Goal: Task Accomplishment & Management: Manage account settings

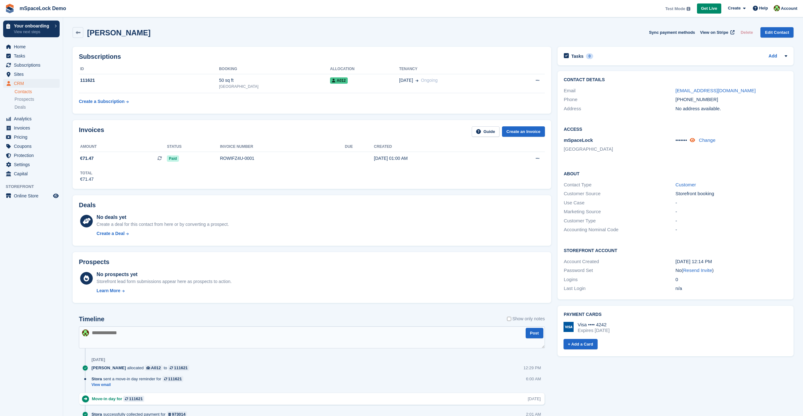
click at [694, 137] on link at bounding box center [693, 139] width 7 height 5
click at [711, 139] on link "Change" at bounding box center [712, 139] width 17 height 5
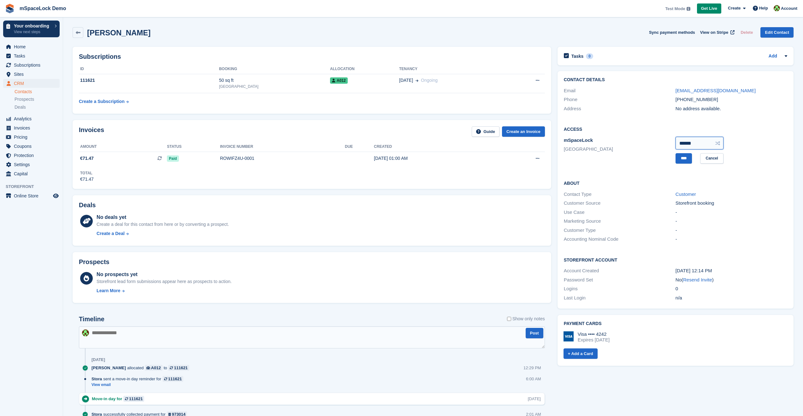
click at [699, 142] on input "******" at bounding box center [700, 143] width 48 height 13
type input "******"
click at [683, 159] on input "****" at bounding box center [684, 158] width 16 height 10
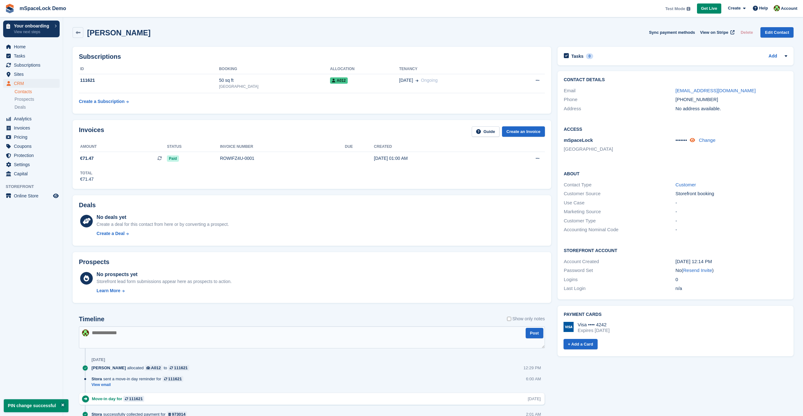
click at [695, 139] on icon at bounding box center [692, 140] width 5 height 5
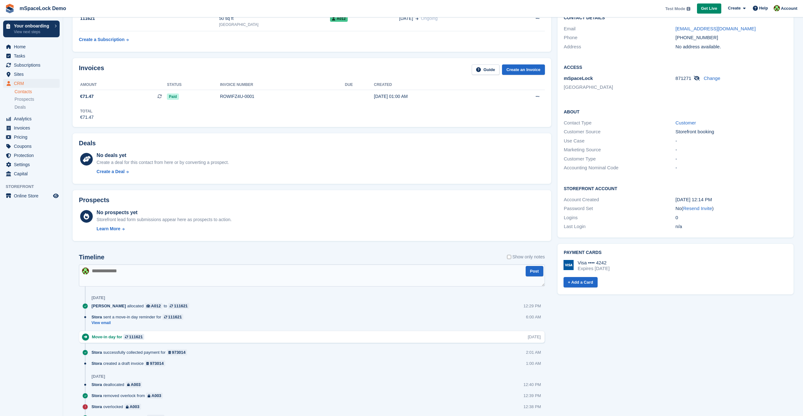
scroll to position [63, 0]
click at [104, 322] on link "View email" at bounding box center [139, 321] width 95 height 5
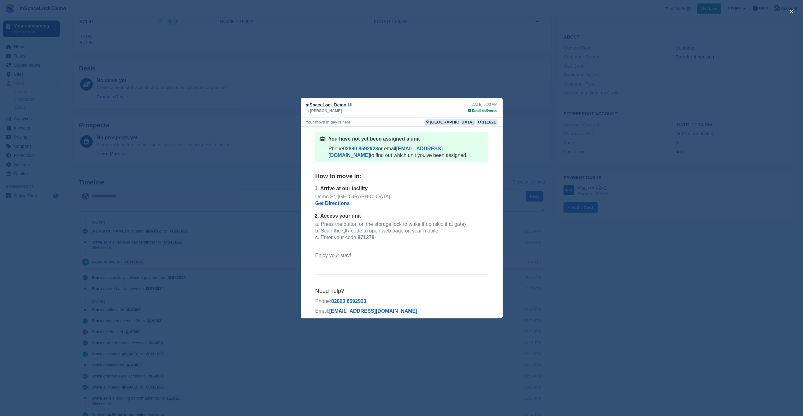
scroll to position [177, 0]
click at [358, 234] on b "871278" at bounding box center [365, 236] width 17 height 5
click at [240, 225] on div "close" at bounding box center [401, 208] width 803 height 416
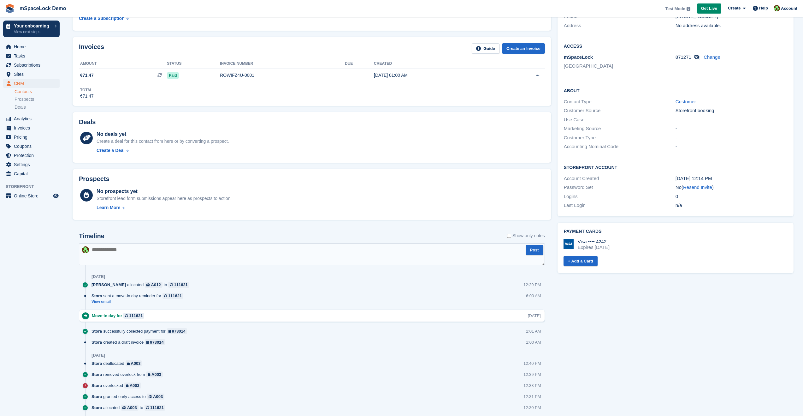
scroll to position [83, 0]
click at [697, 57] on icon at bounding box center [697, 57] width 6 height 5
click at [696, 57] on link at bounding box center [693, 57] width 7 height 5
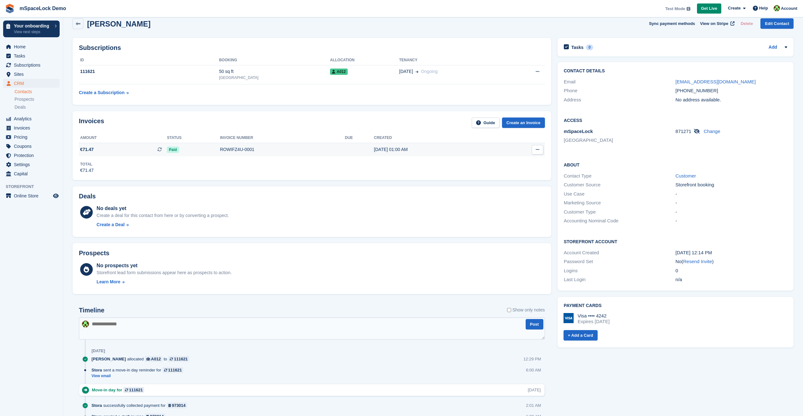
scroll to position [0, 0]
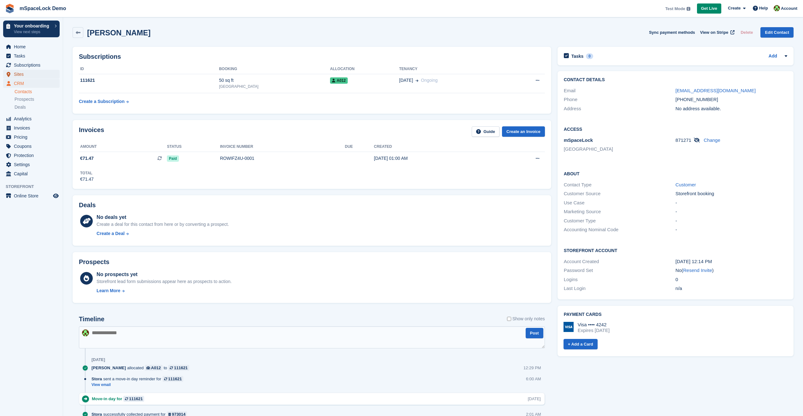
click at [23, 72] on span "Sites" at bounding box center [33, 74] width 38 height 9
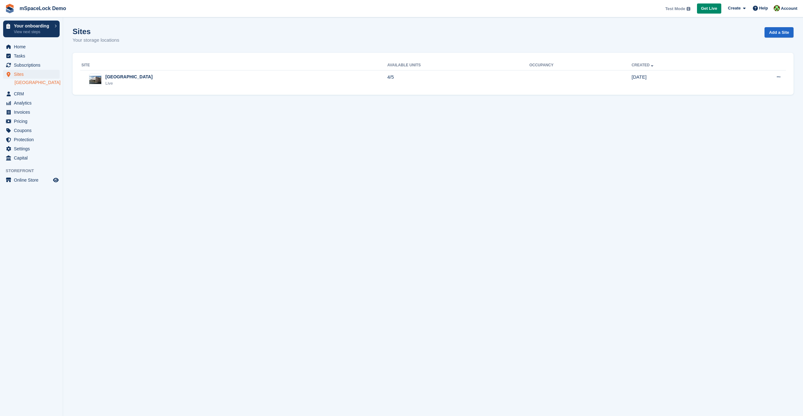
click at [27, 80] on link "[GEOGRAPHIC_DATA]" at bounding box center [37, 83] width 45 height 6
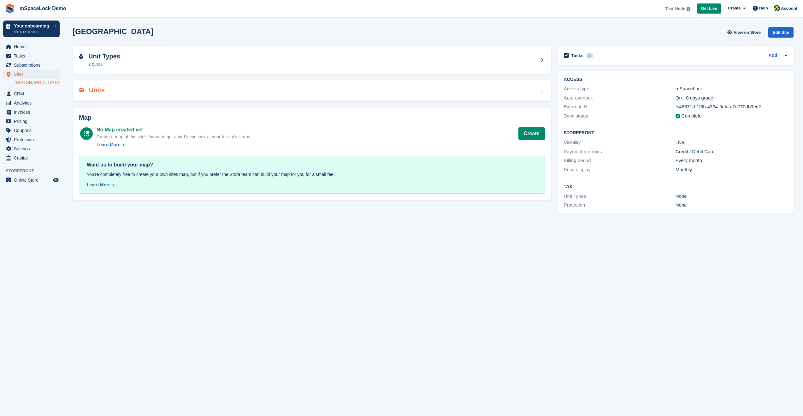
click at [106, 94] on div "Units" at bounding box center [312, 90] width 466 height 9
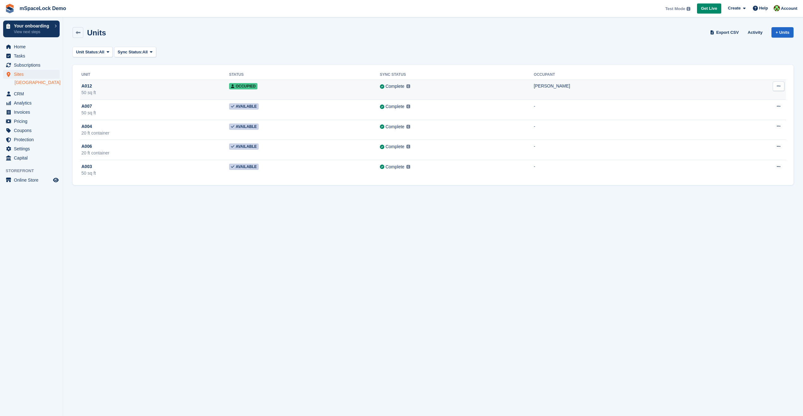
click at [96, 88] on div "A012" at bounding box center [155, 86] width 148 height 7
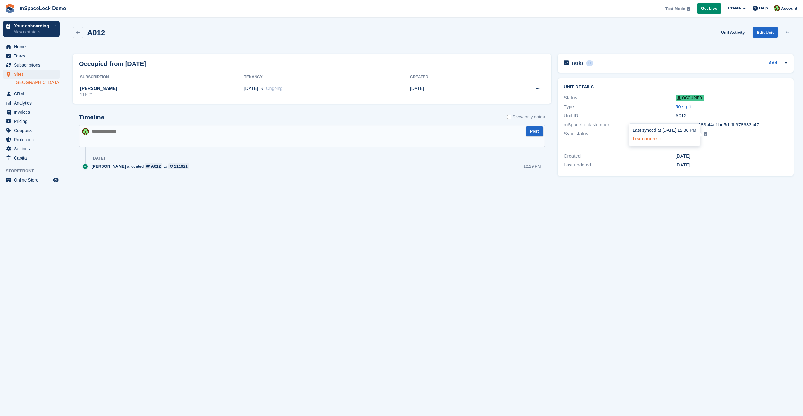
click at [650, 140] on link "Learn more →" at bounding box center [665, 137] width 64 height 9
click at [21, 111] on span "Invoices" at bounding box center [33, 112] width 38 height 9
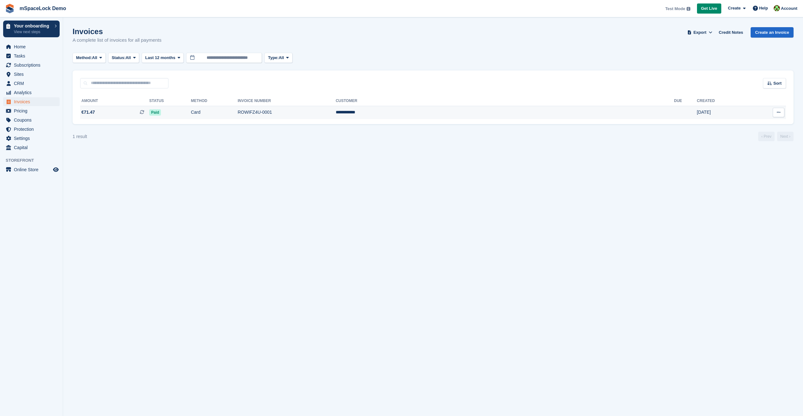
click at [92, 112] on span "€71.47" at bounding box center [88, 112] width 14 height 7
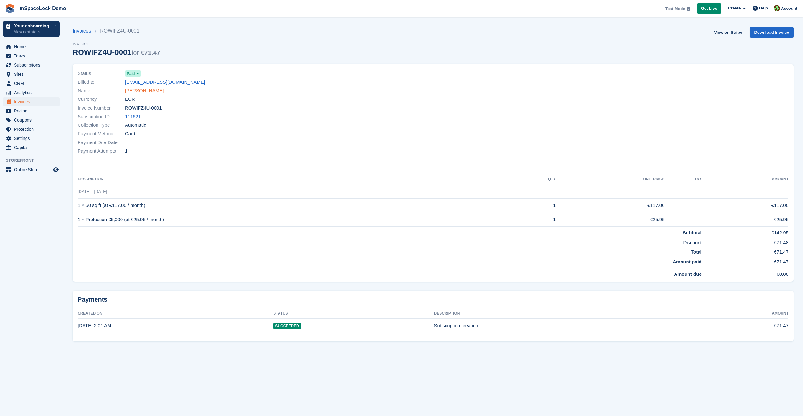
click at [142, 90] on link "[PERSON_NAME]" at bounding box center [144, 90] width 39 height 7
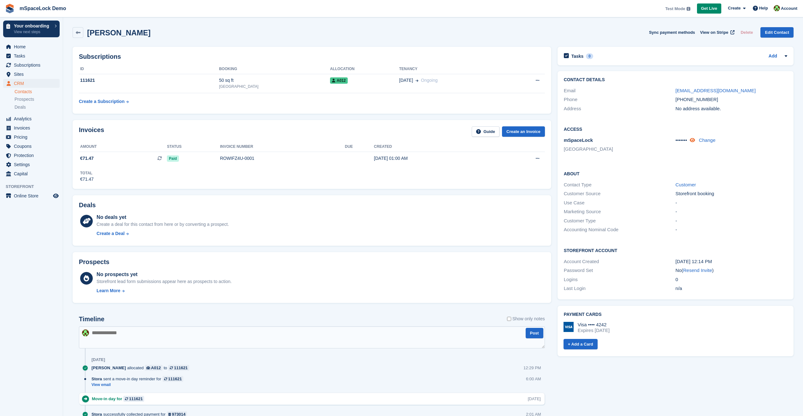
click at [696, 143] on link at bounding box center [693, 139] width 7 height 5
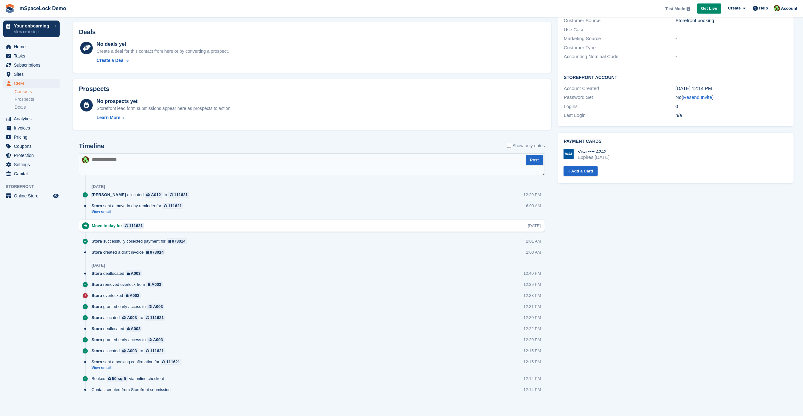
scroll to position [177, 0]
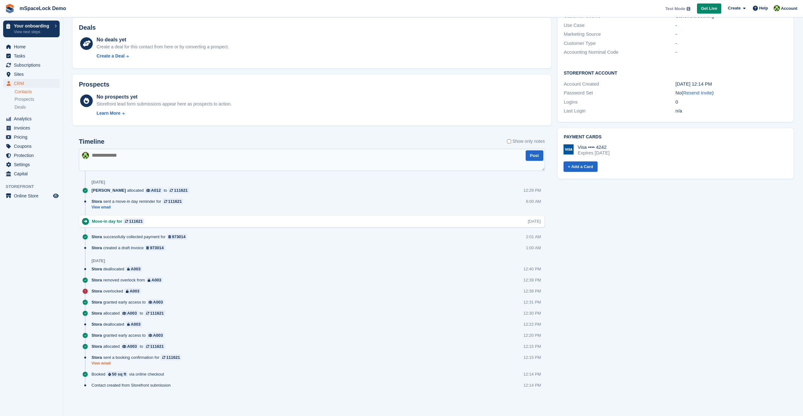
click at [100, 363] on link "View email" at bounding box center [138, 362] width 93 height 5
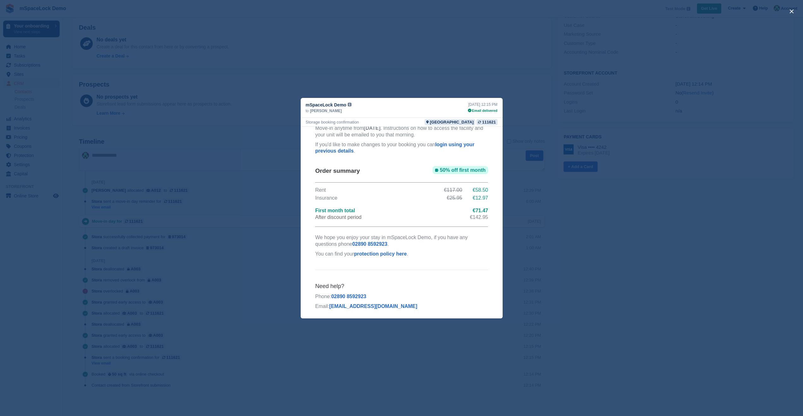
scroll to position [47, 0]
click at [583, 279] on div "close" at bounding box center [401, 208] width 803 height 416
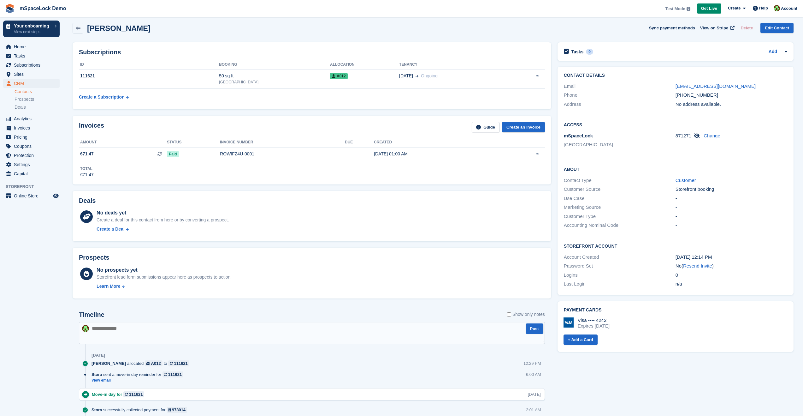
scroll to position [0, 0]
